Goal: Find specific page/section: Find specific page/section

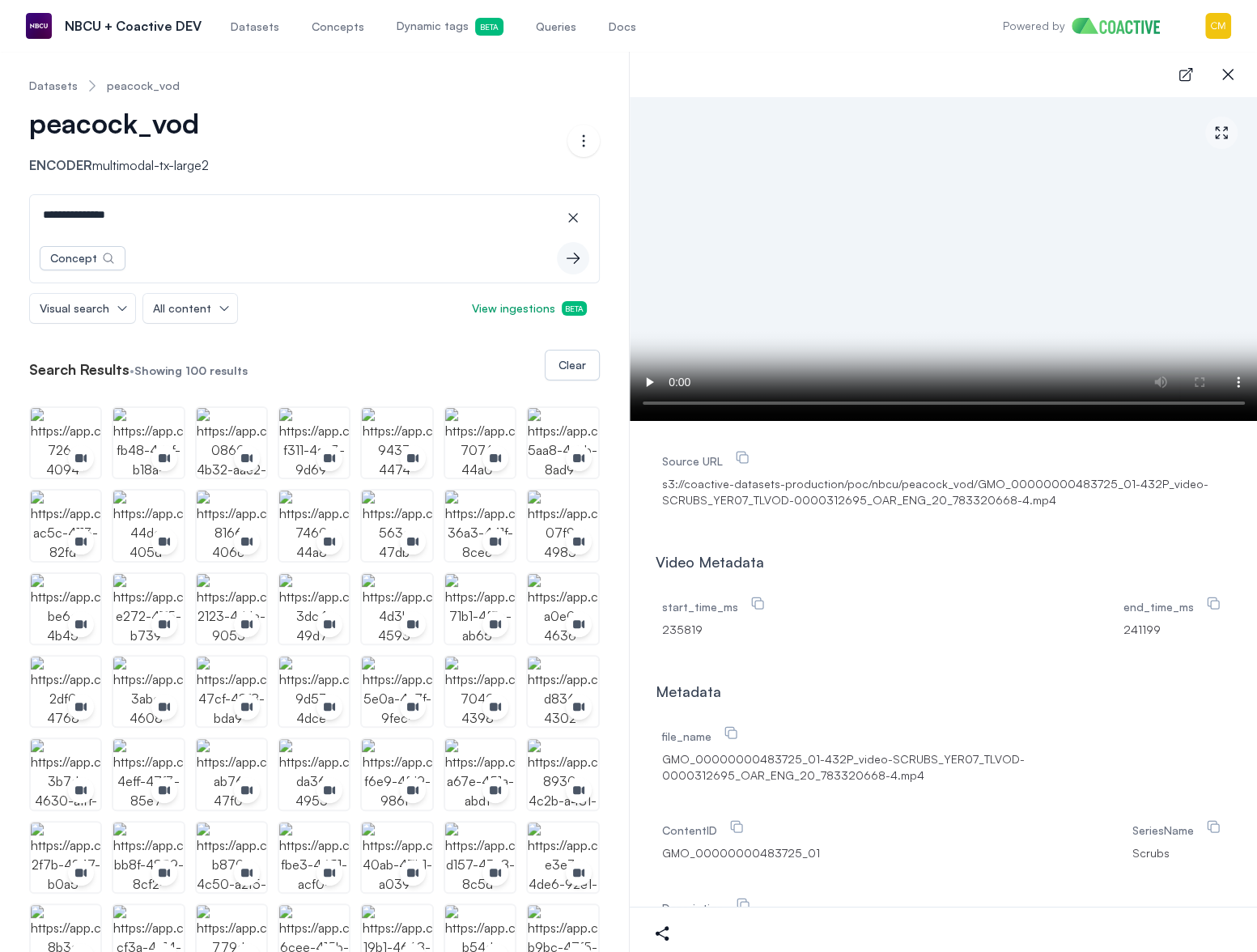
scroll to position [471, 0]
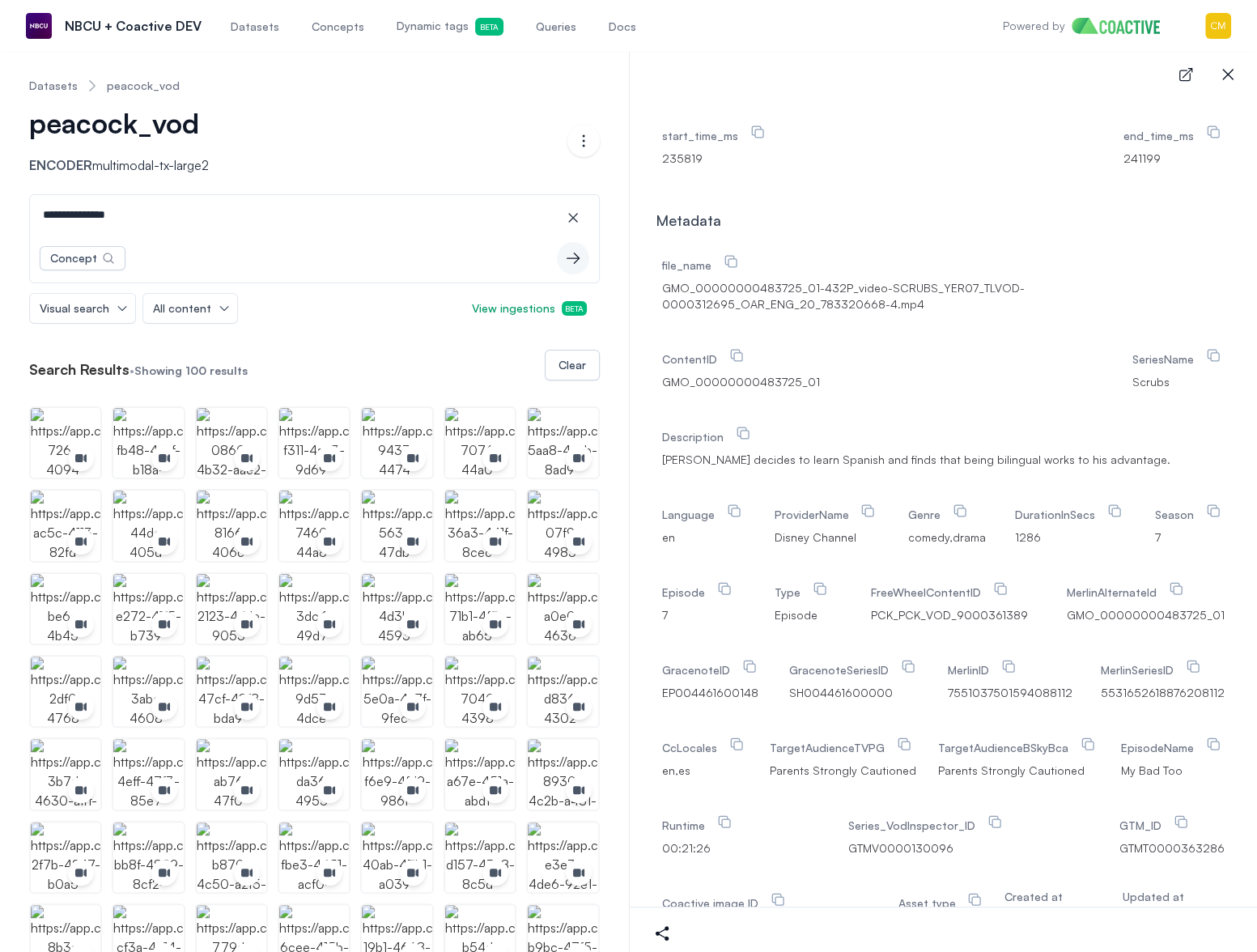
click at [250, 25] on span "Datasets" at bounding box center [254, 27] width 48 height 16
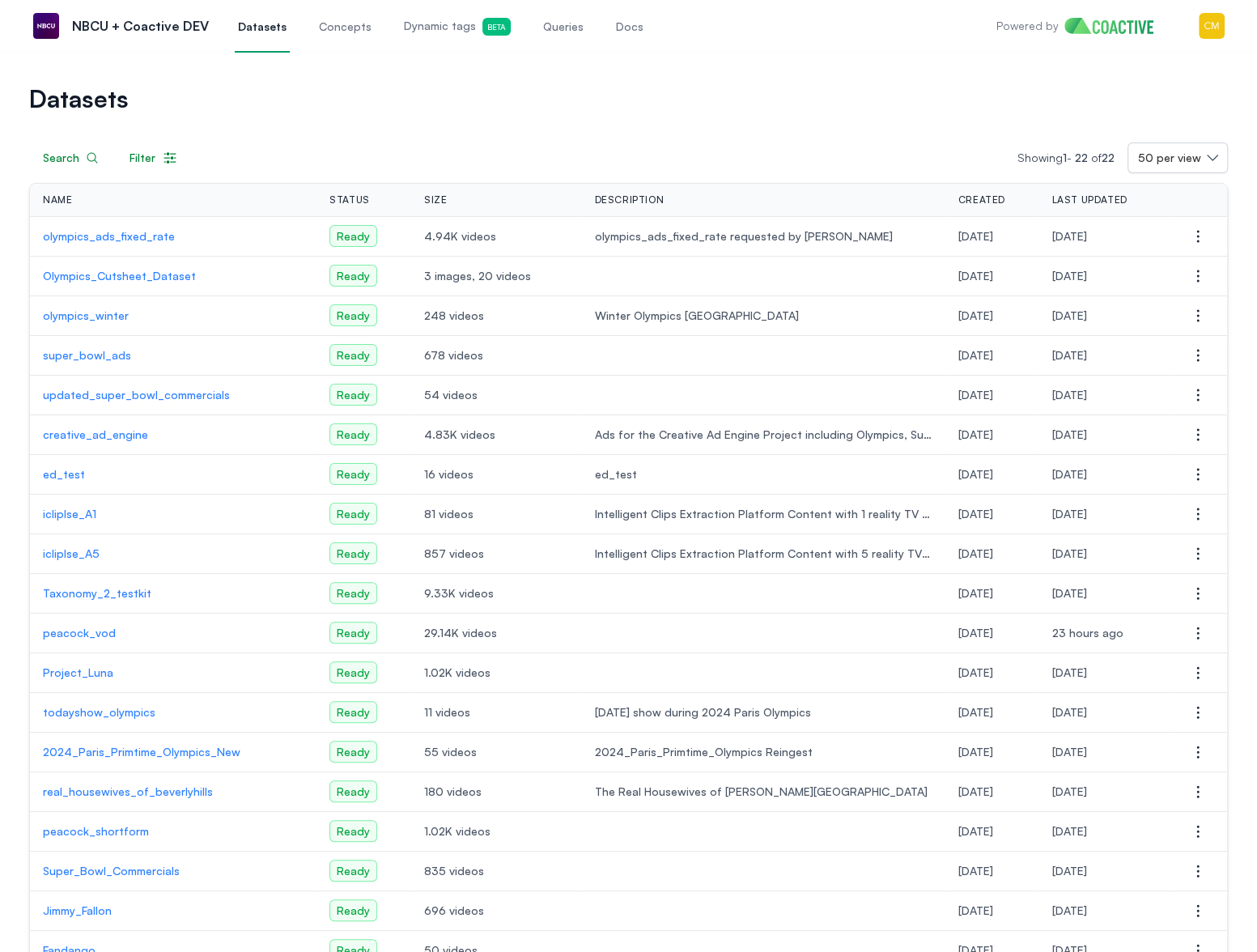
click at [82, 627] on p "peacock_vod" at bounding box center [173, 632] width 261 height 16
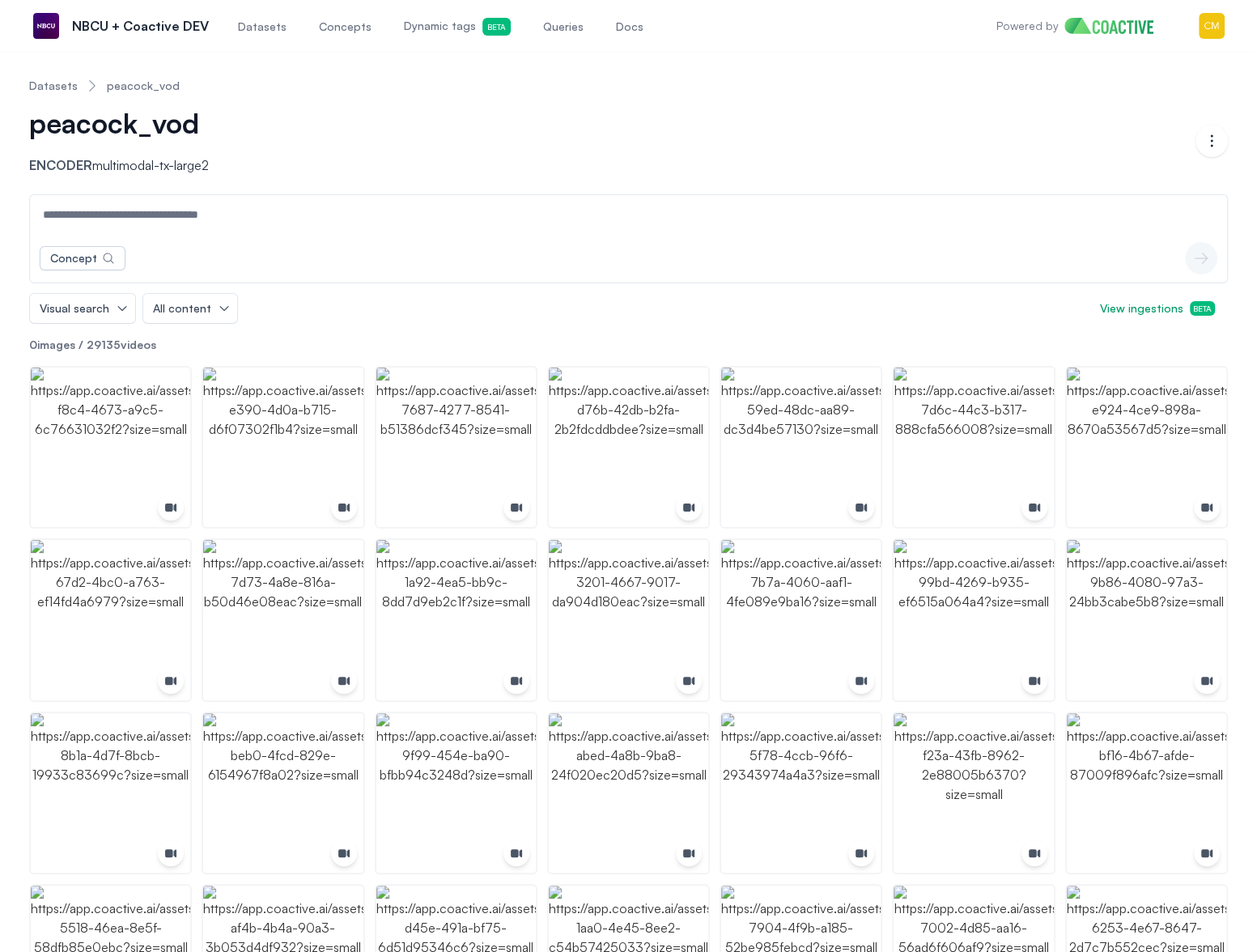
click at [223, 241] on div "Concept icon-button" at bounding box center [628, 257] width 1197 height 48
click at [203, 220] on input at bounding box center [628, 214] width 1191 height 39
type input "**********"
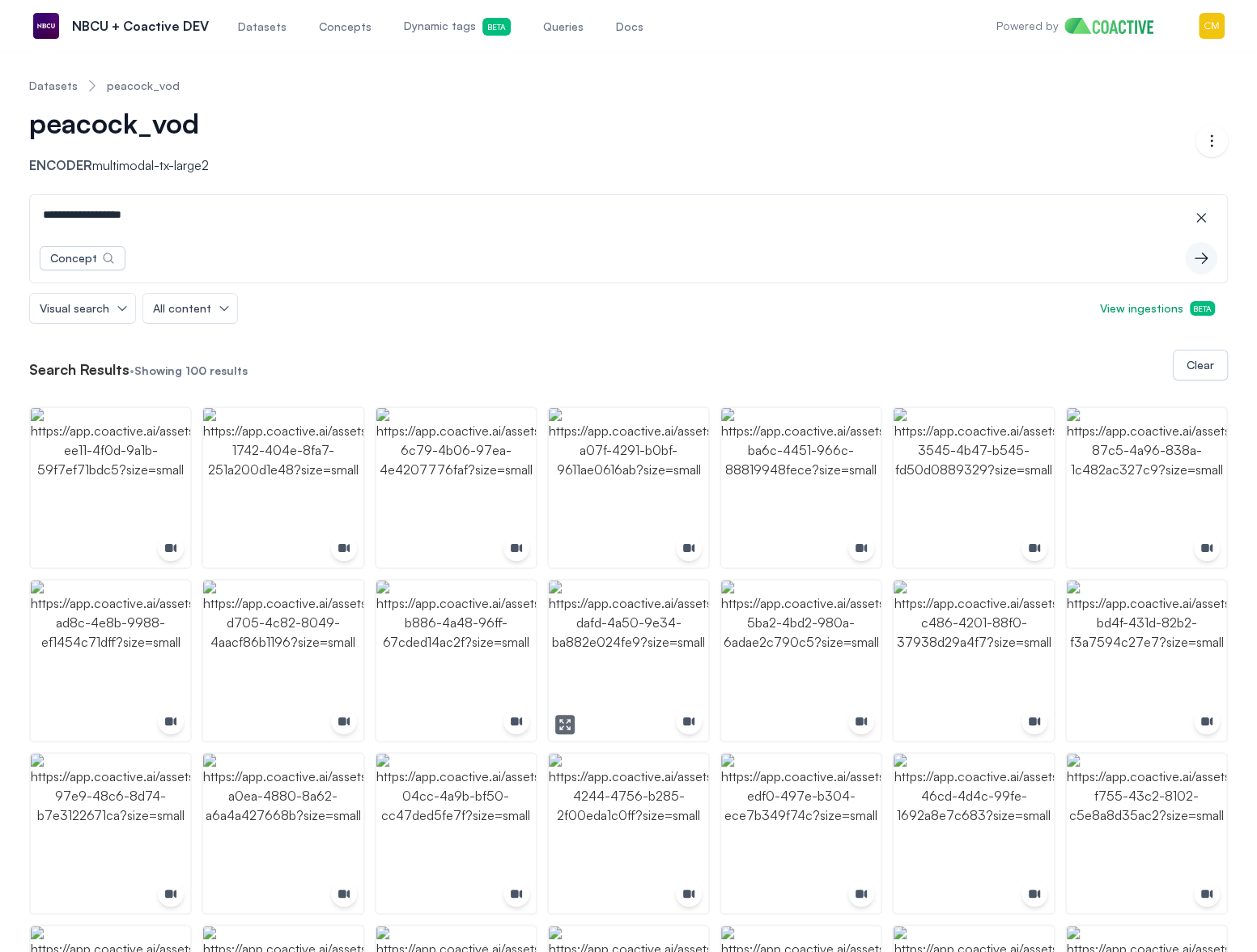
click at [632, 662] on img "button" at bounding box center [628, 660] width 159 height 159
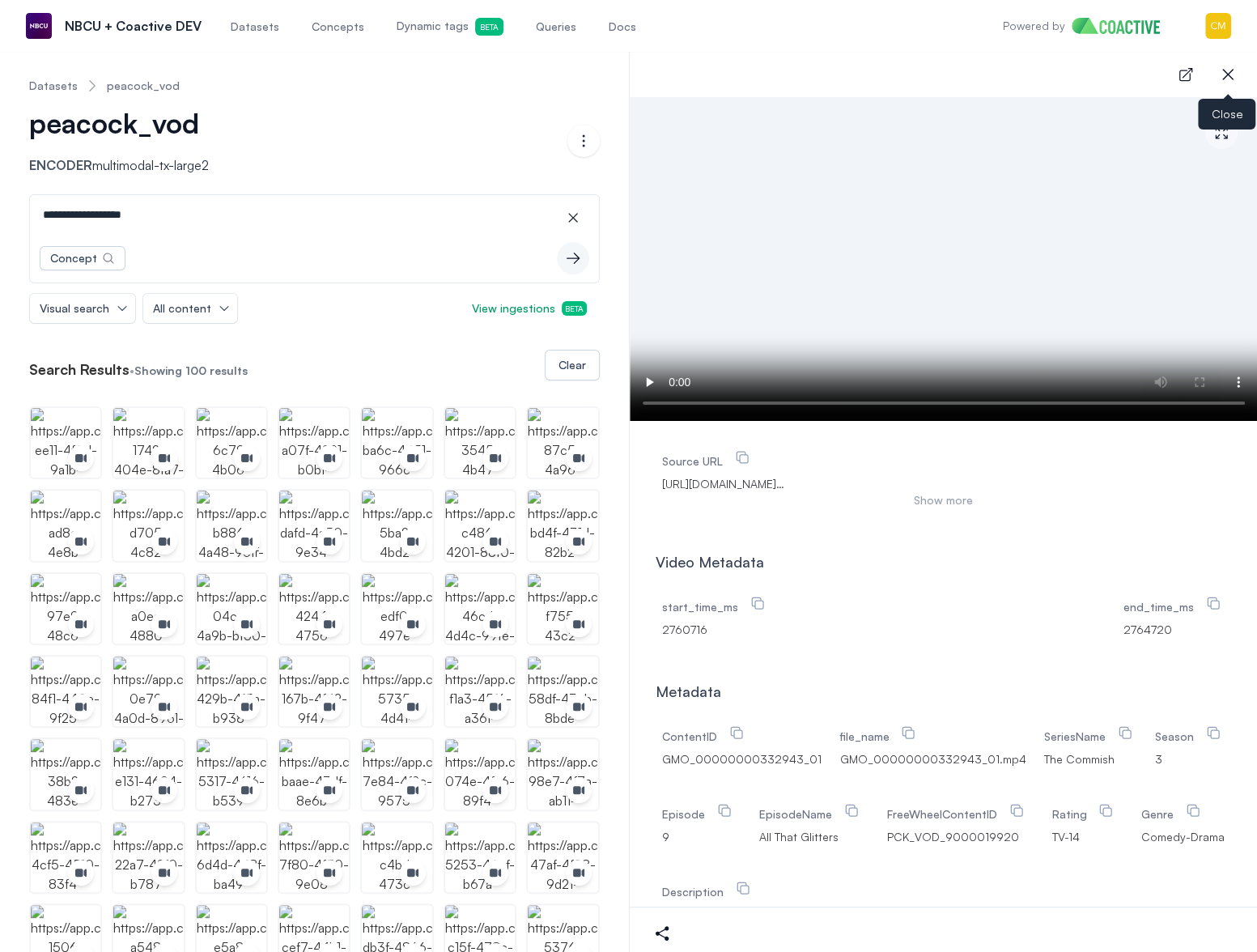
click at [1231, 68] on icon "button" at bounding box center [1228, 74] width 19 height 19
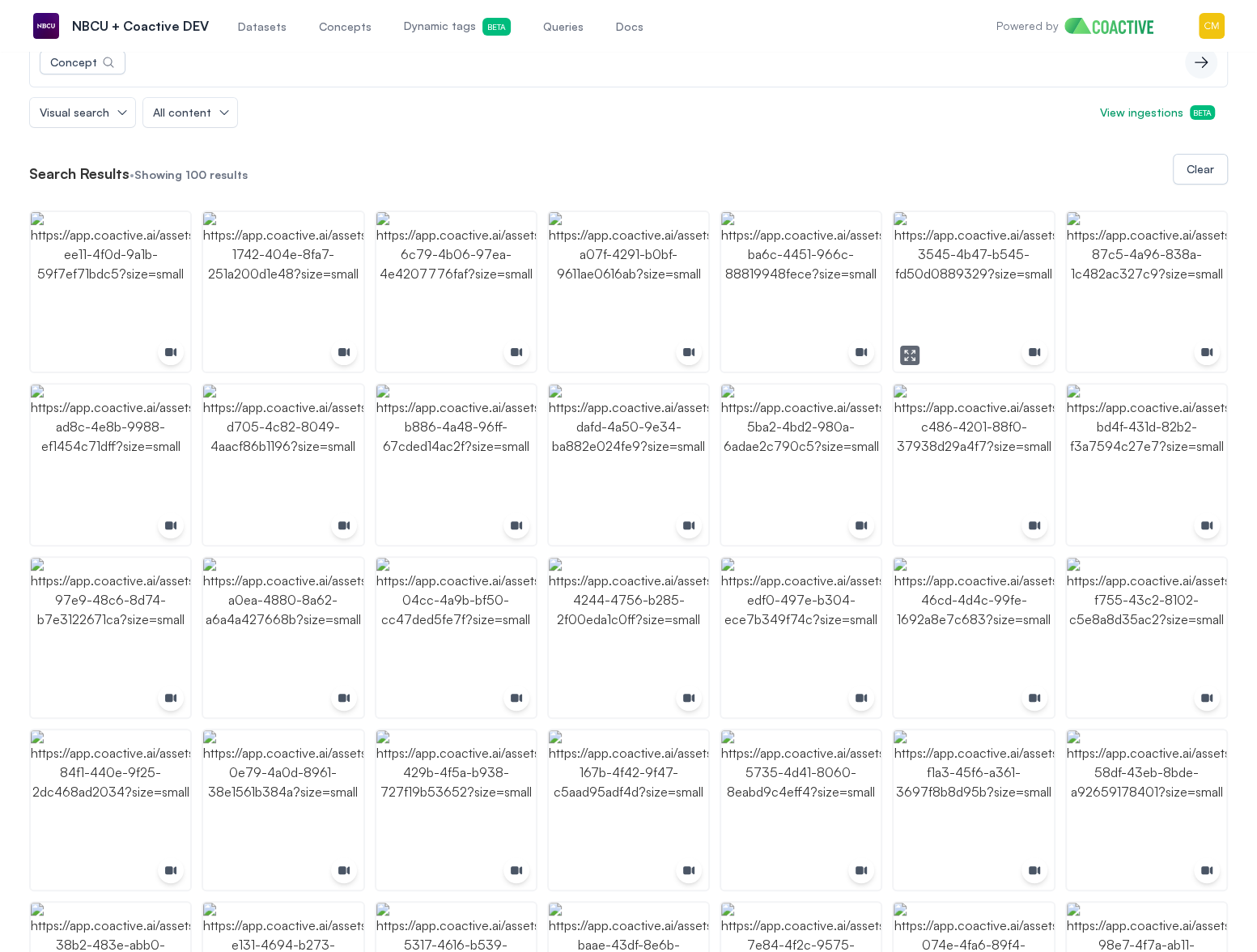
scroll to position [197, 0]
click at [826, 255] on img "button" at bounding box center [801, 290] width 159 height 159
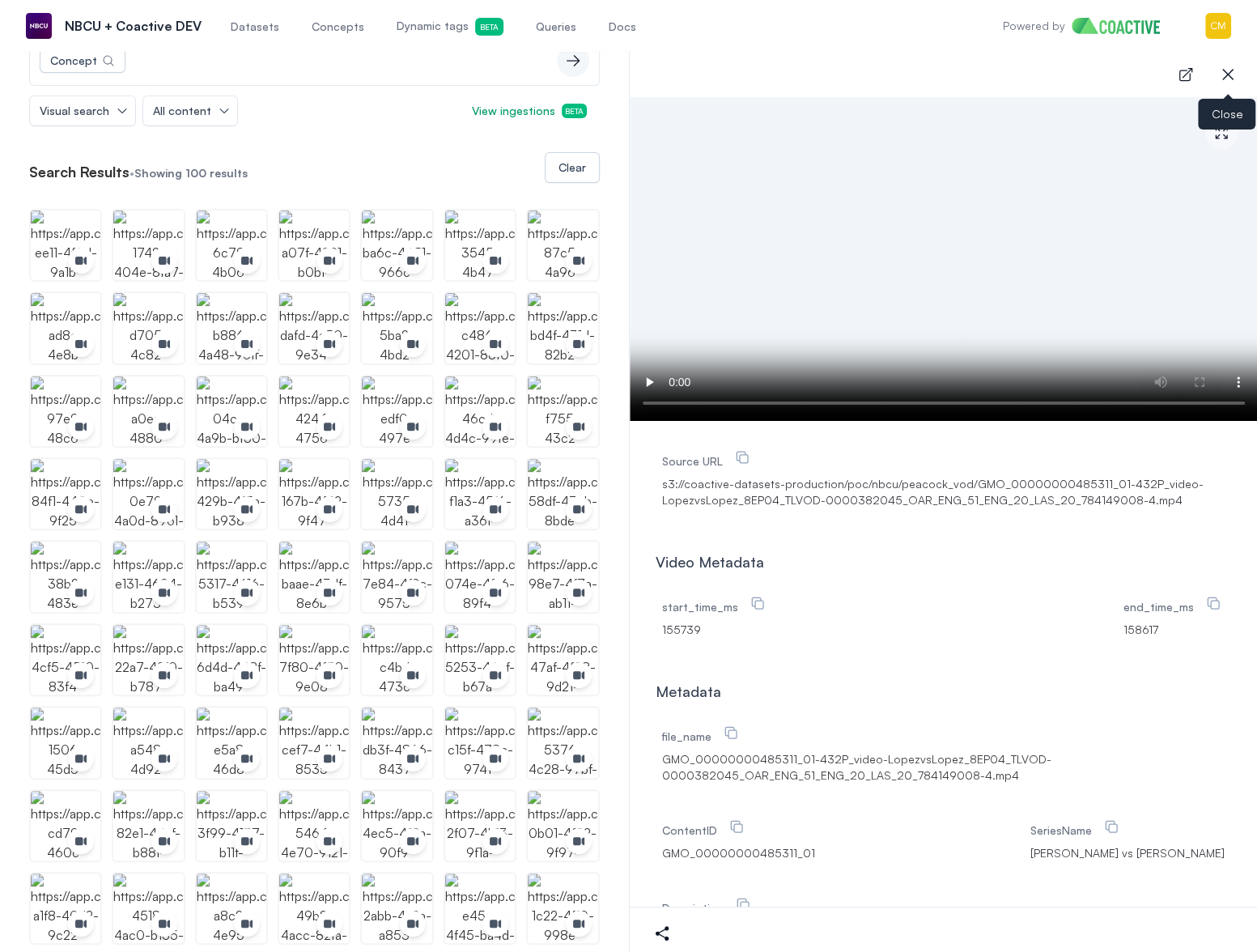
click at [1231, 73] on icon "button" at bounding box center [1228, 74] width 19 height 19
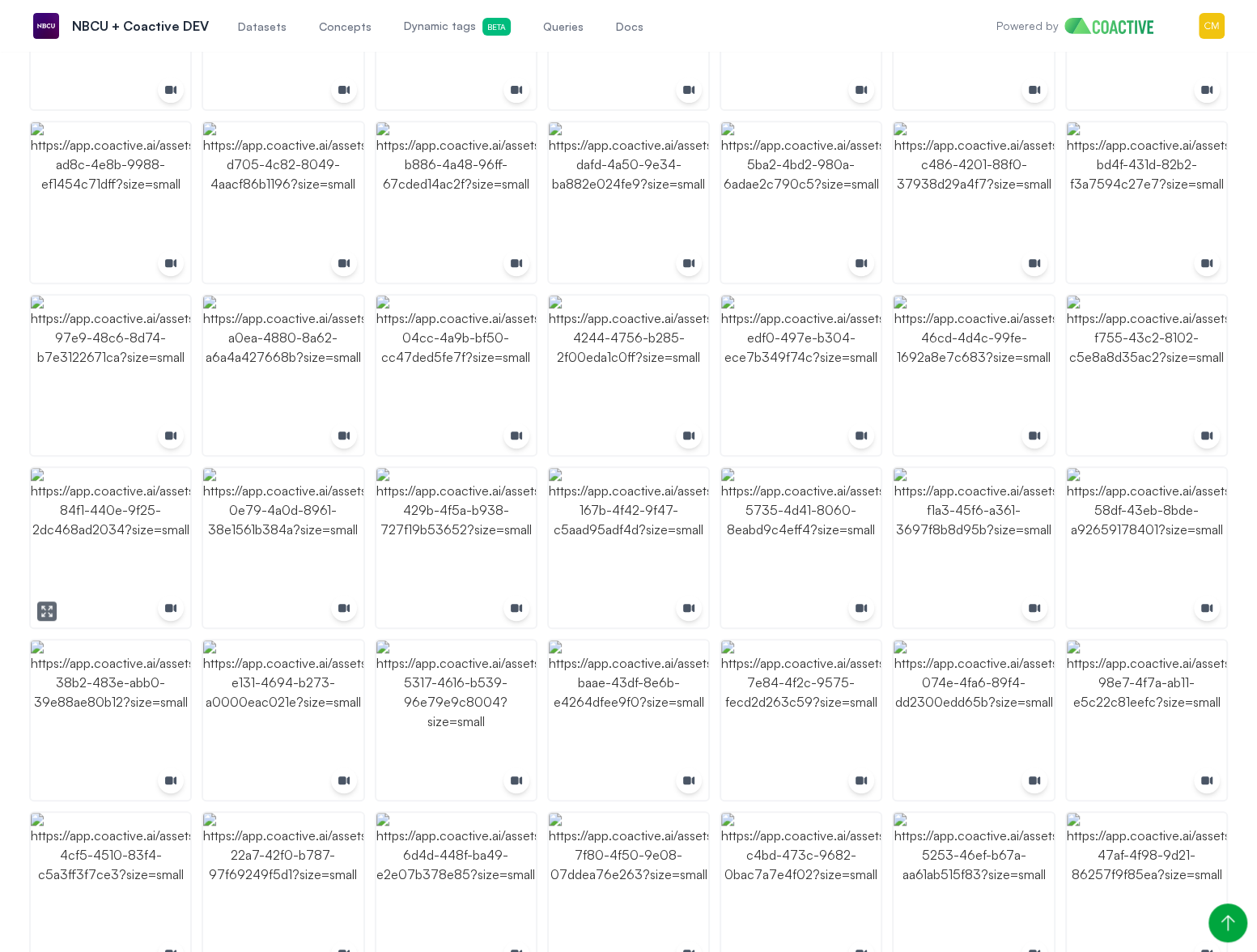
scroll to position [459, 0]
click at [513, 523] on img "button" at bounding box center [456, 546] width 159 height 159
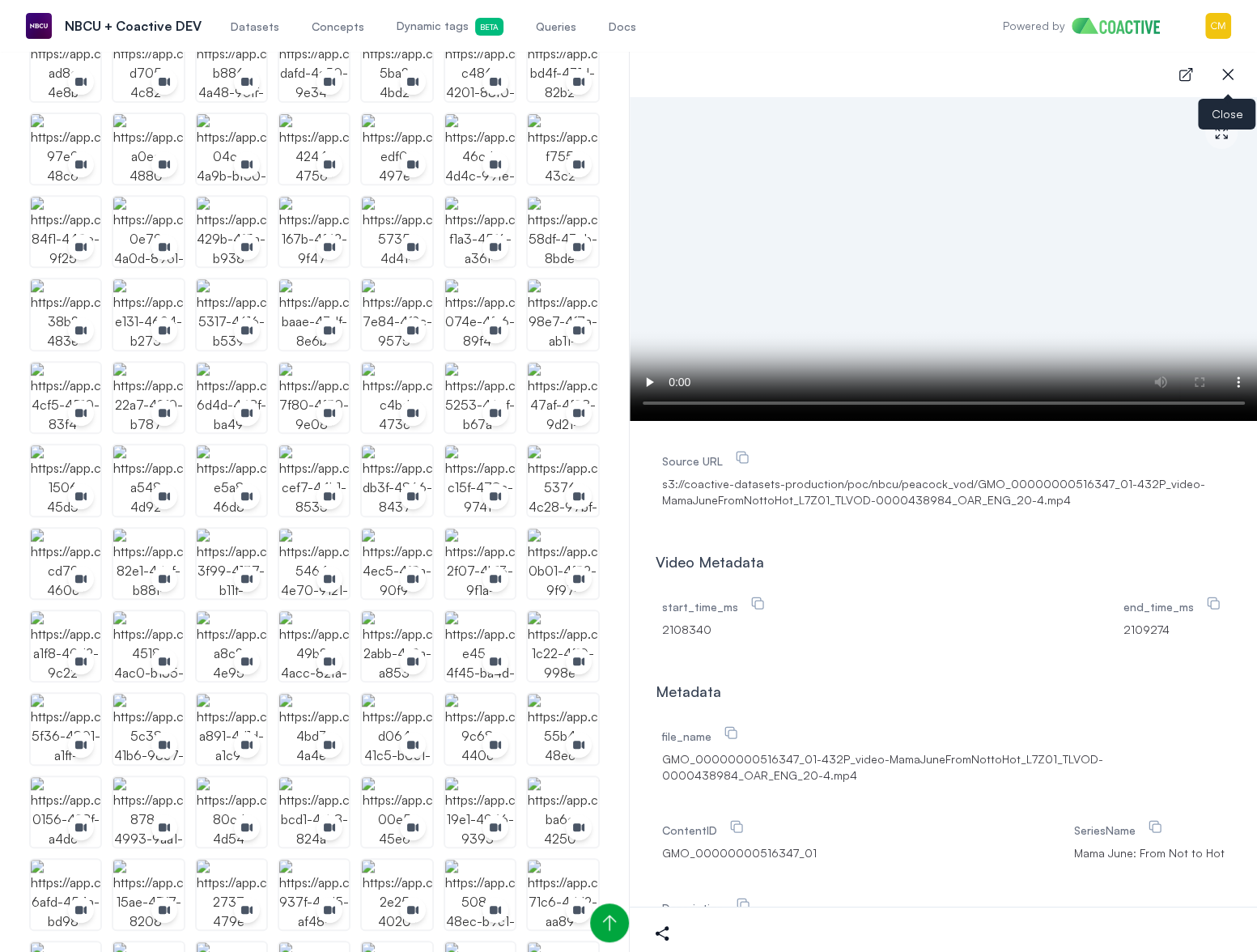
click at [1227, 68] on icon "button" at bounding box center [1228, 74] width 19 height 19
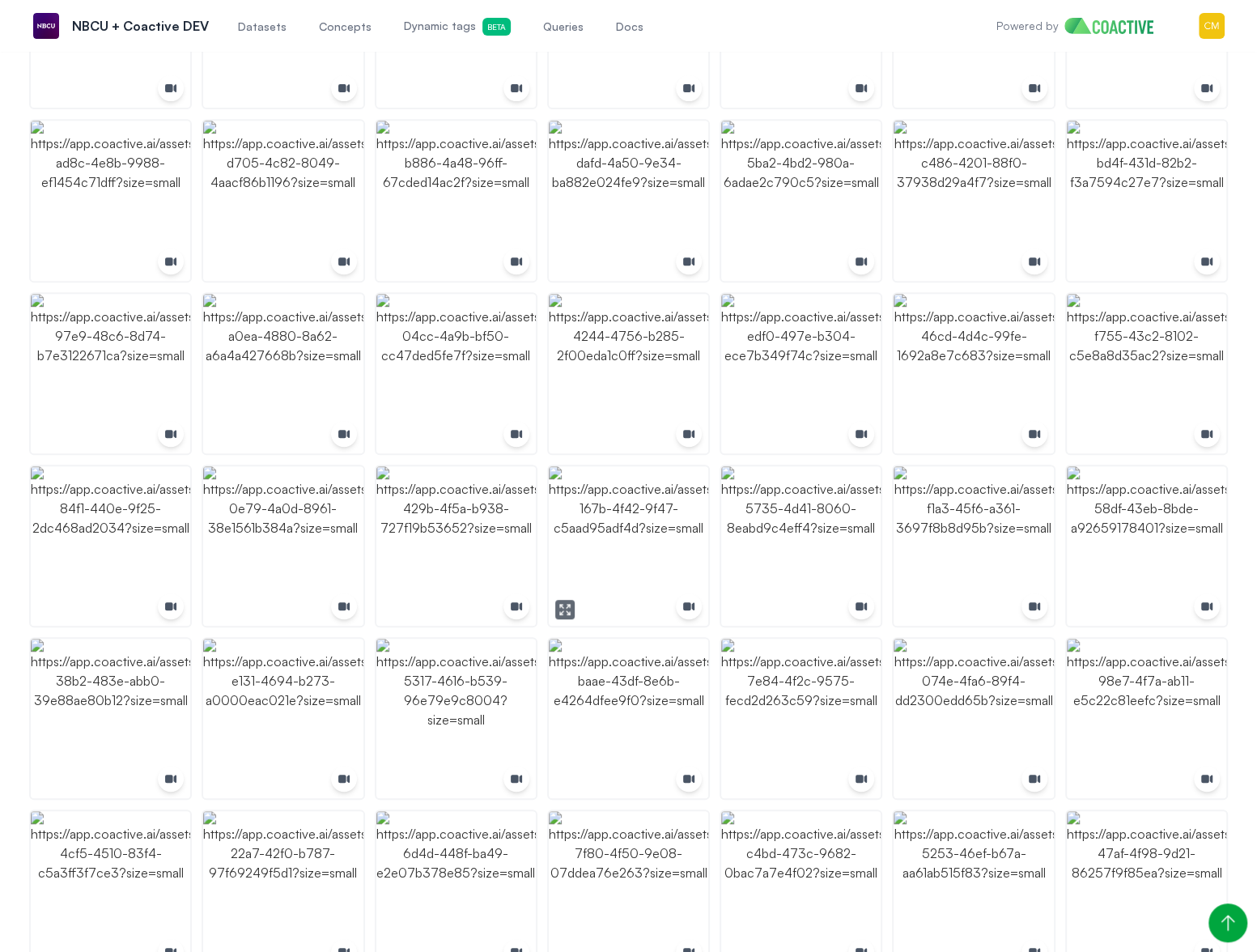
click at [647, 530] on img "button" at bounding box center [628, 546] width 159 height 159
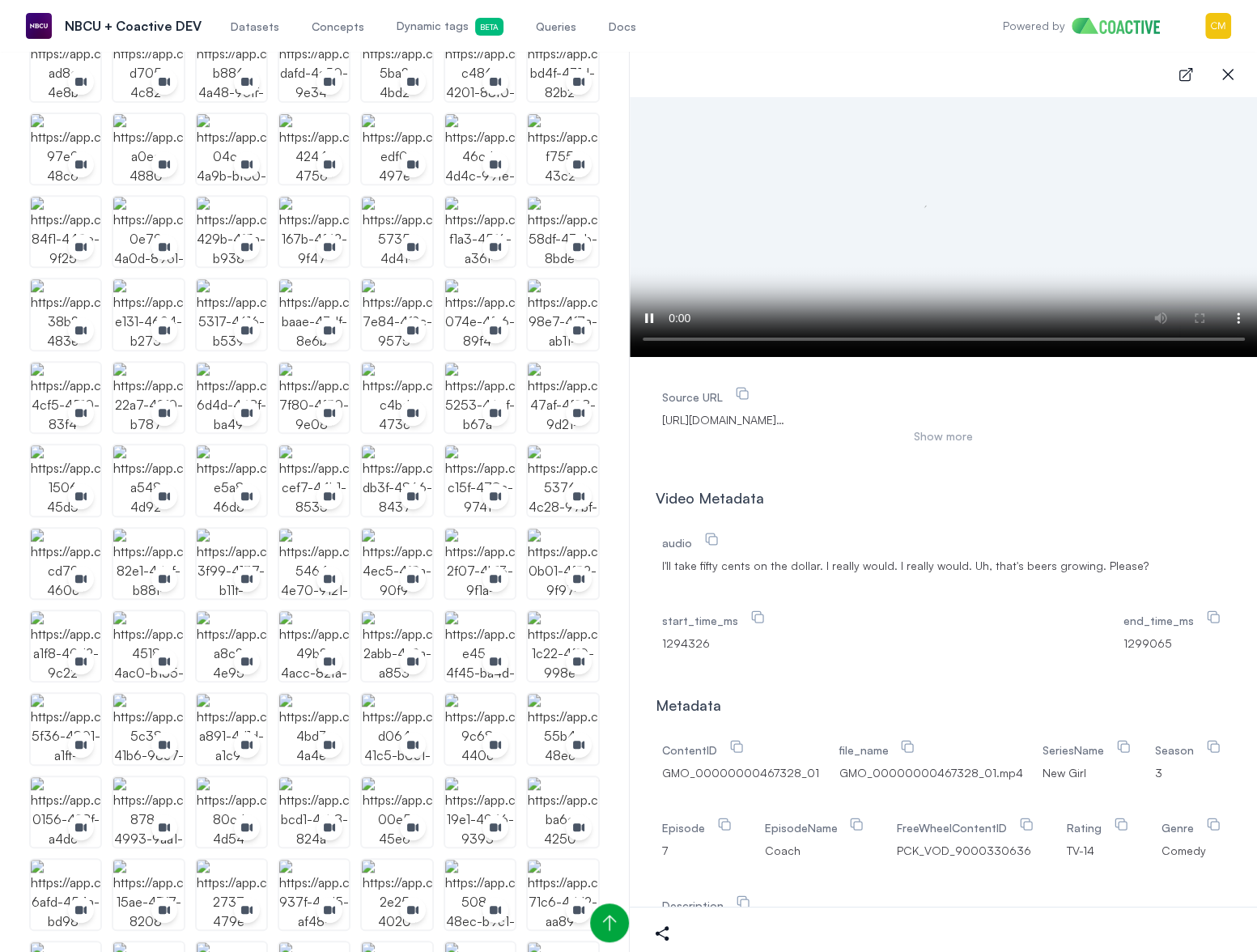
scroll to position [0, 0]
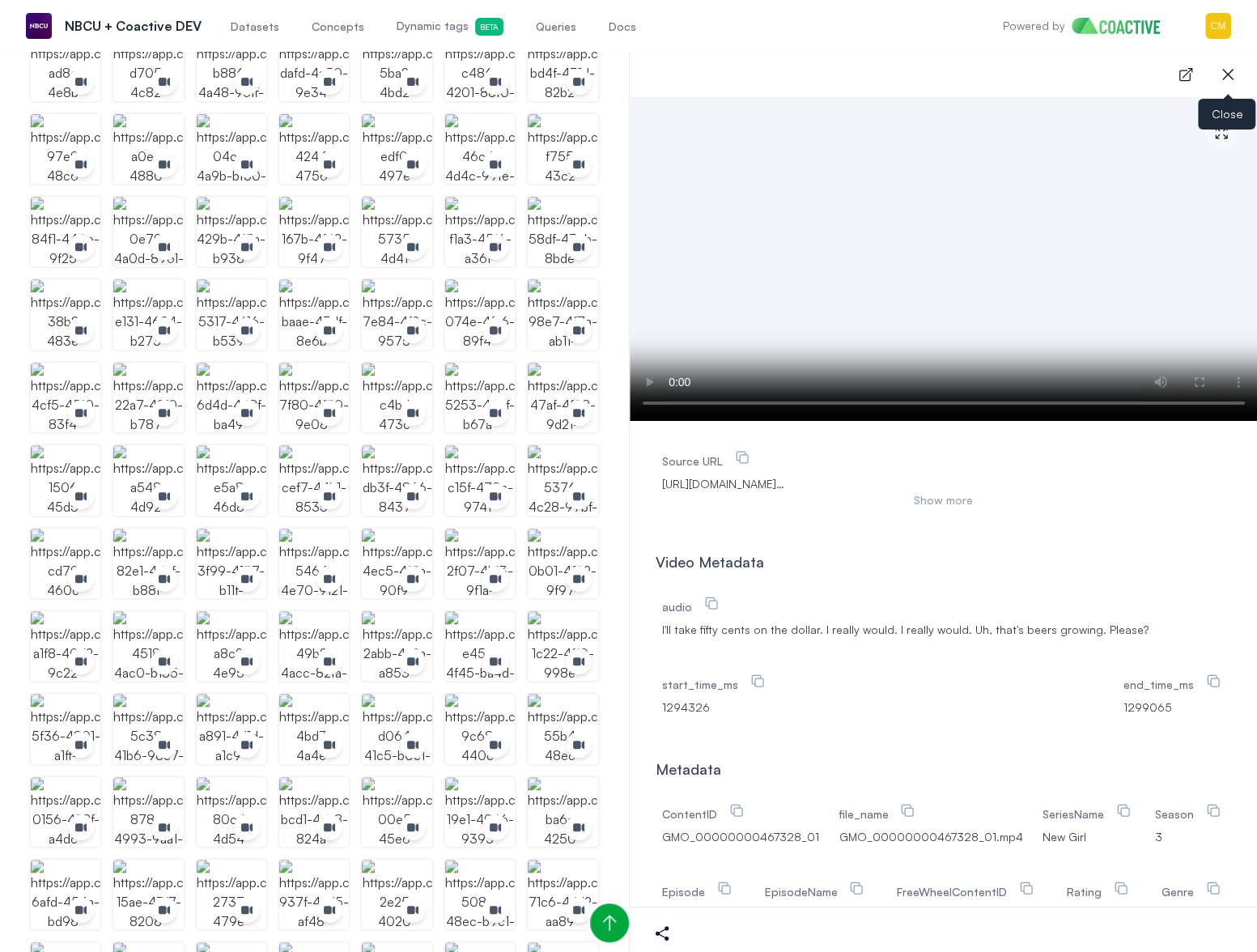
click at [1218, 73] on icon "button" at bounding box center [1228, 74] width 19 height 19
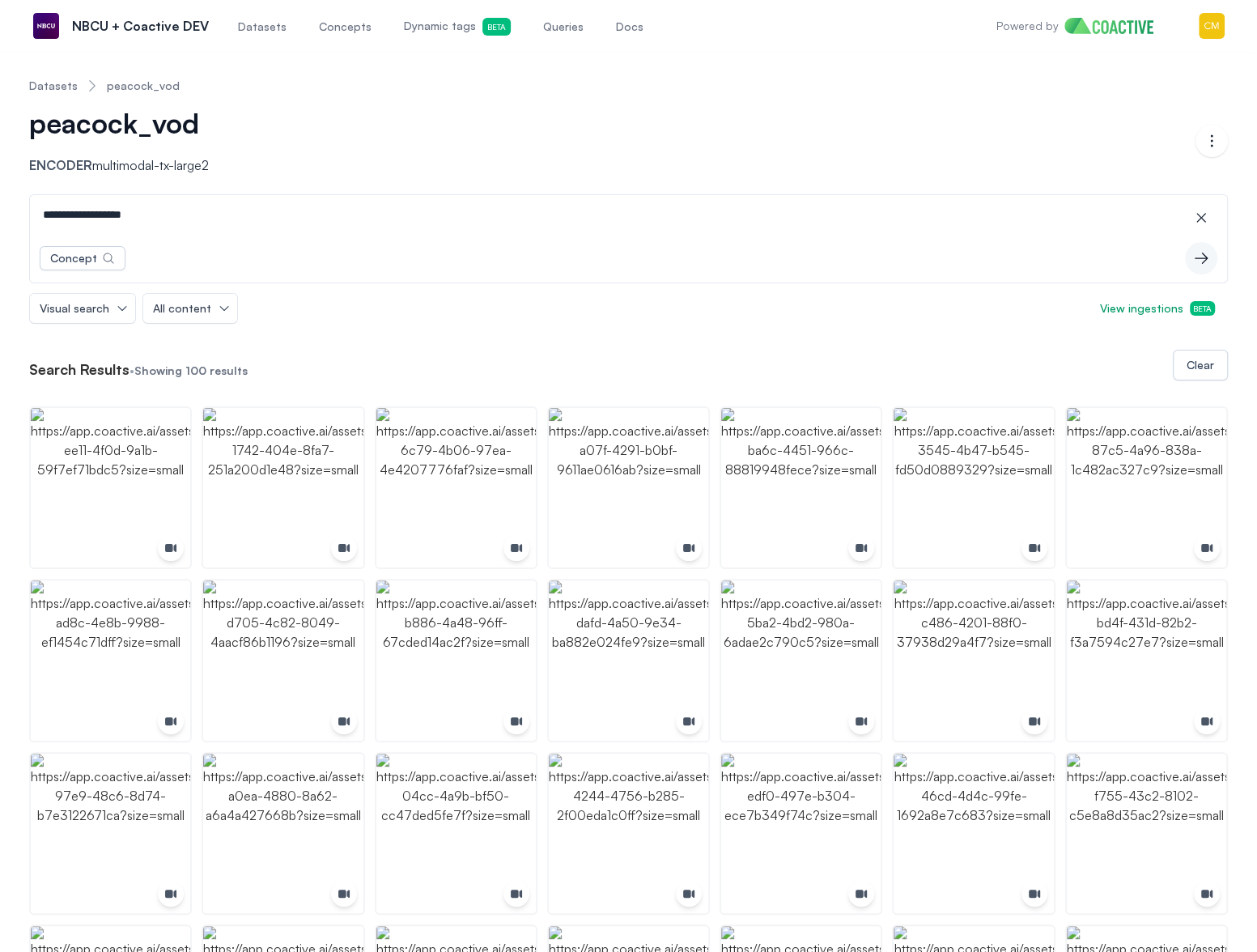
click at [271, 33] on span "Datasets" at bounding box center [262, 27] width 48 height 16
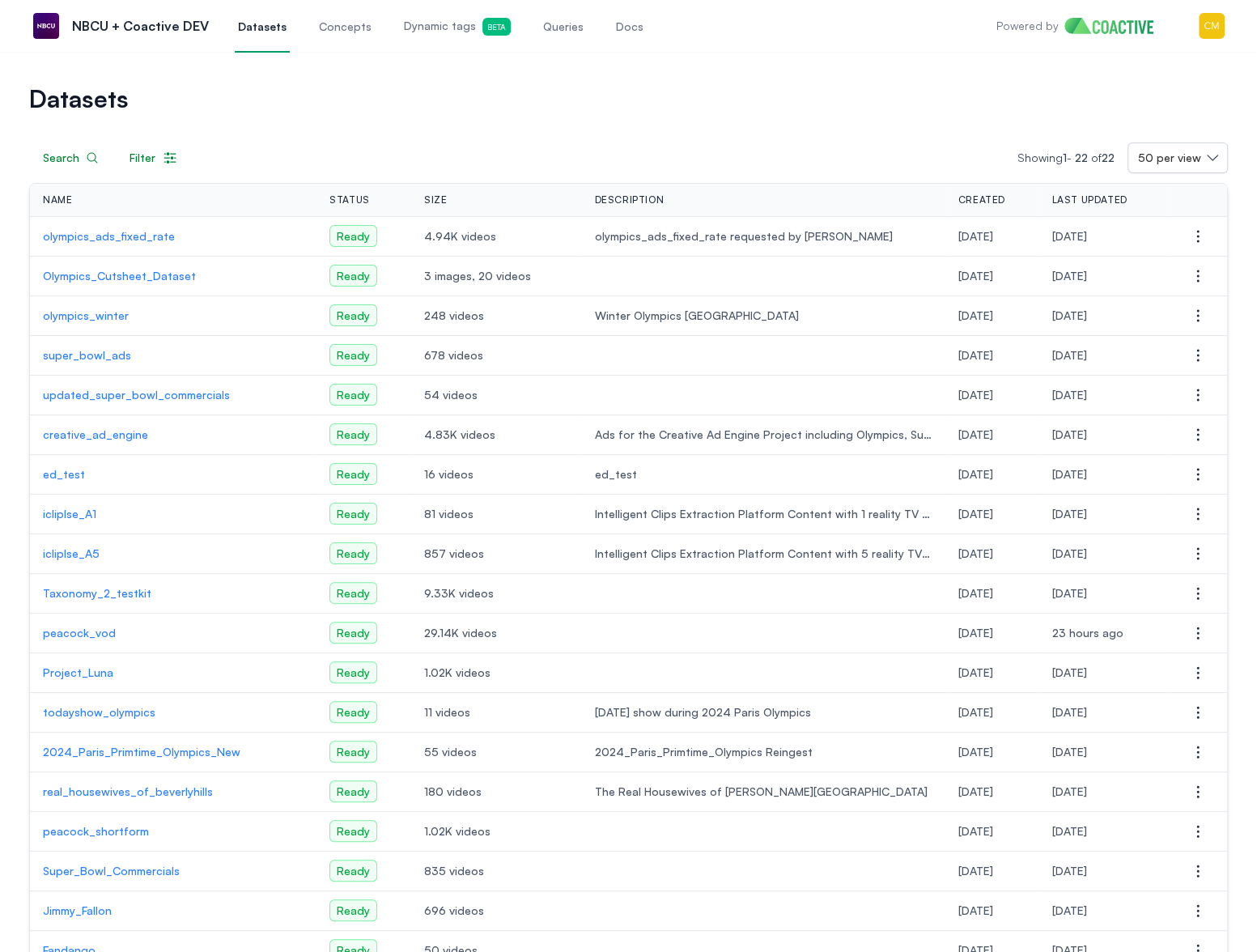
click at [93, 637] on p "peacock_vod" at bounding box center [173, 632] width 261 height 16
